Goal: Transaction & Acquisition: Book appointment/travel/reservation

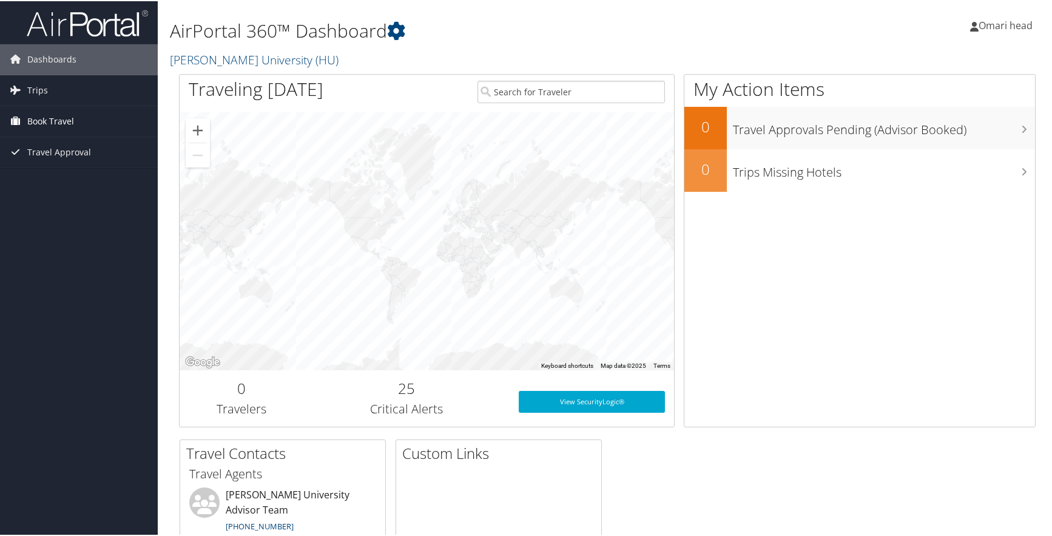
click at [61, 118] on span "Book Travel" at bounding box center [50, 120] width 47 height 30
click at [66, 164] on link "Book/Manage Online Trips" at bounding box center [79, 162] width 158 height 18
click at [59, 165] on link "Book/Manage Online Trips" at bounding box center [79, 162] width 158 height 18
